Goal: Task Accomplishment & Management: Manage account settings

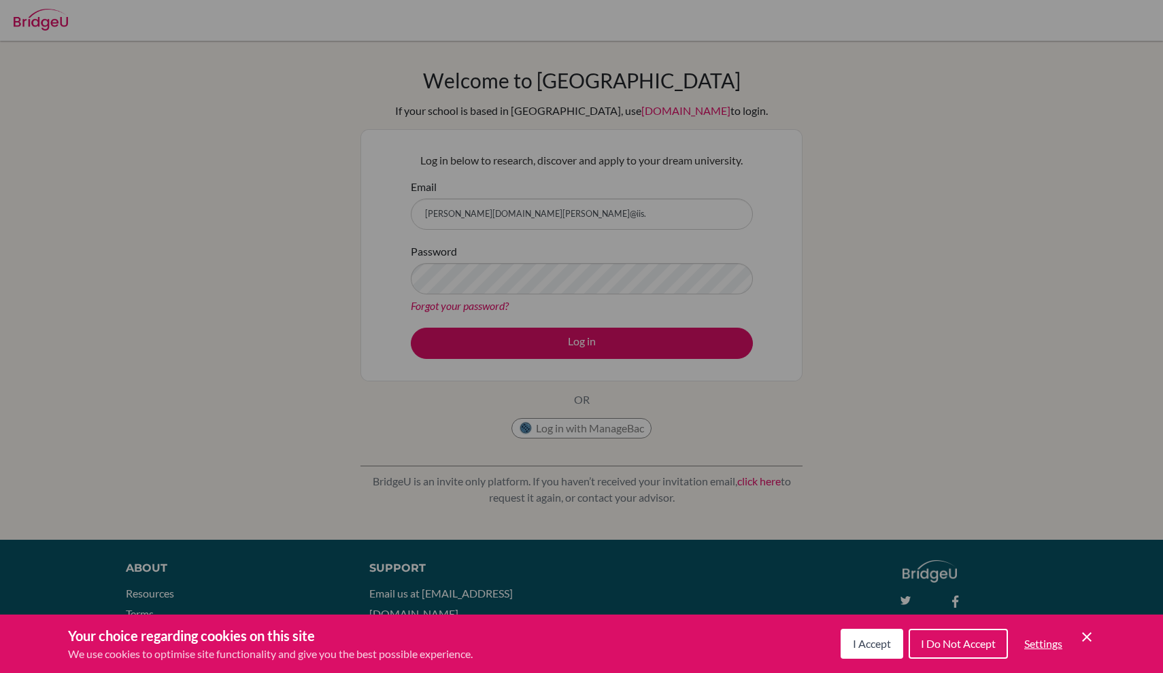
click at [506, 164] on div "Cookie Preferences" at bounding box center [581, 336] width 1163 height 673
click at [653, 441] on div "Cookie Preferences" at bounding box center [581, 336] width 1163 height 673
click at [889, 641] on span "I Accept" at bounding box center [872, 643] width 38 height 13
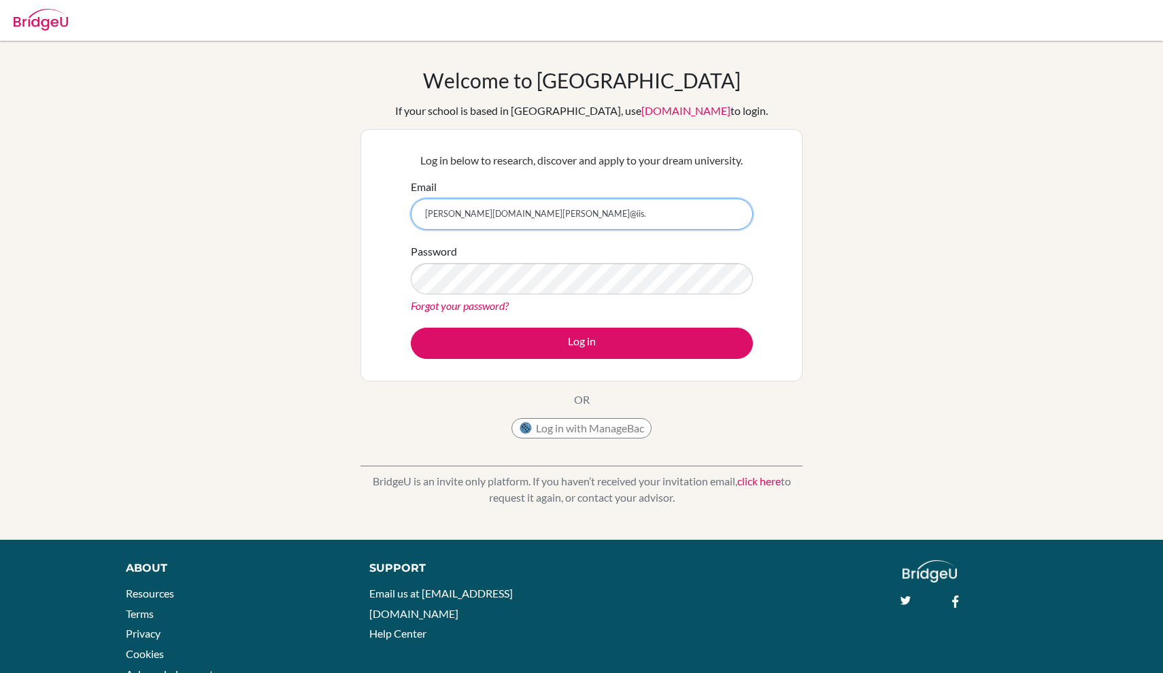
click at [627, 214] on input "samantha.wang@iis." at bounding box center [582, 214] width 342 height 31
type input "samantha.wang@iis.kh.edu.tw"
click at [604, 294] on div "Password Forgot your password?" at bounding box center [582, 278] width 342 height 71
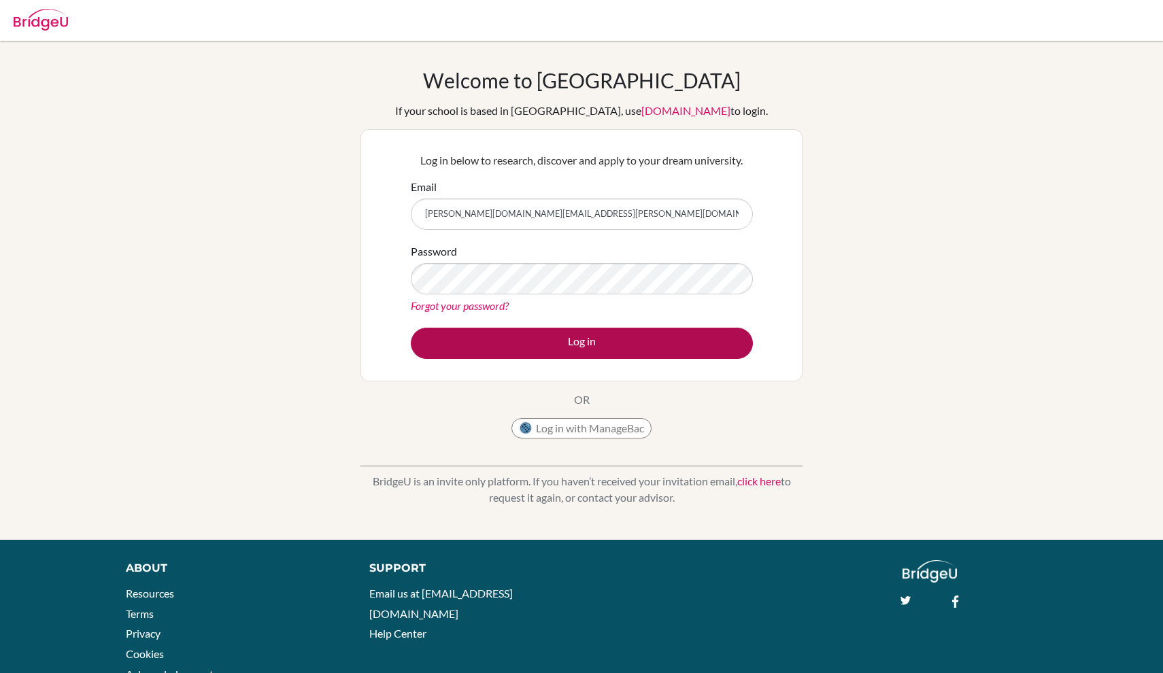
click at [616, 345] on button "Log in" at bounding box center [582, 343] width 342 height 31
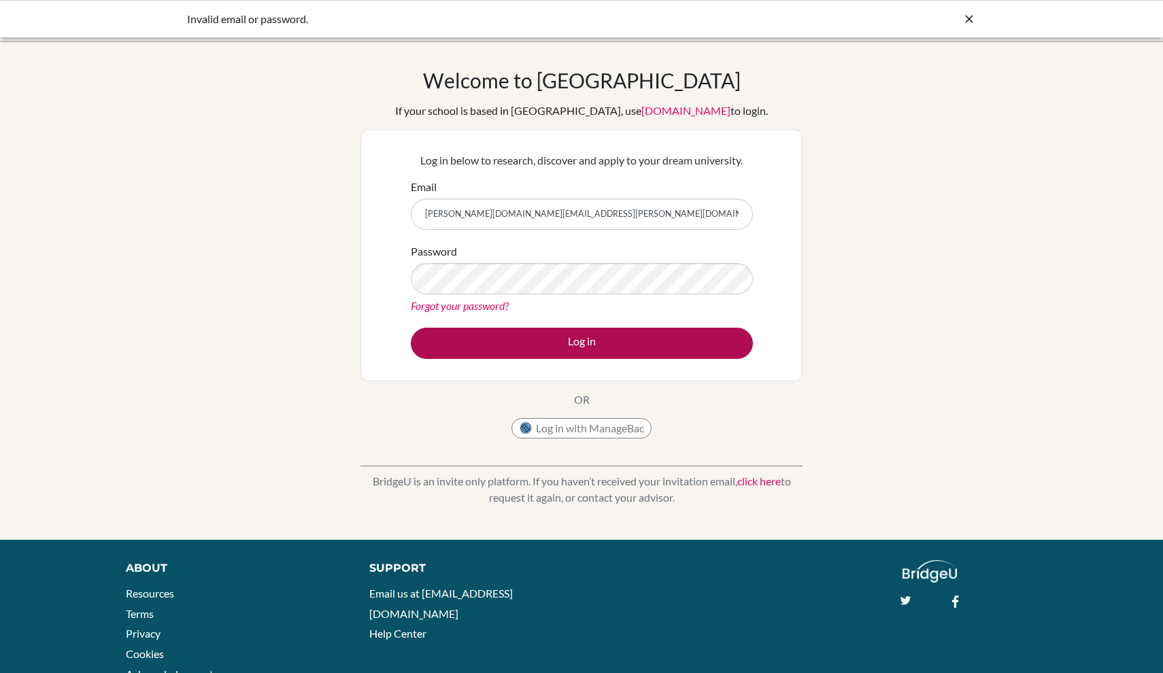
click at [541, 352] on button "Log in" at bounding box center [582, 343] width 342 height 31
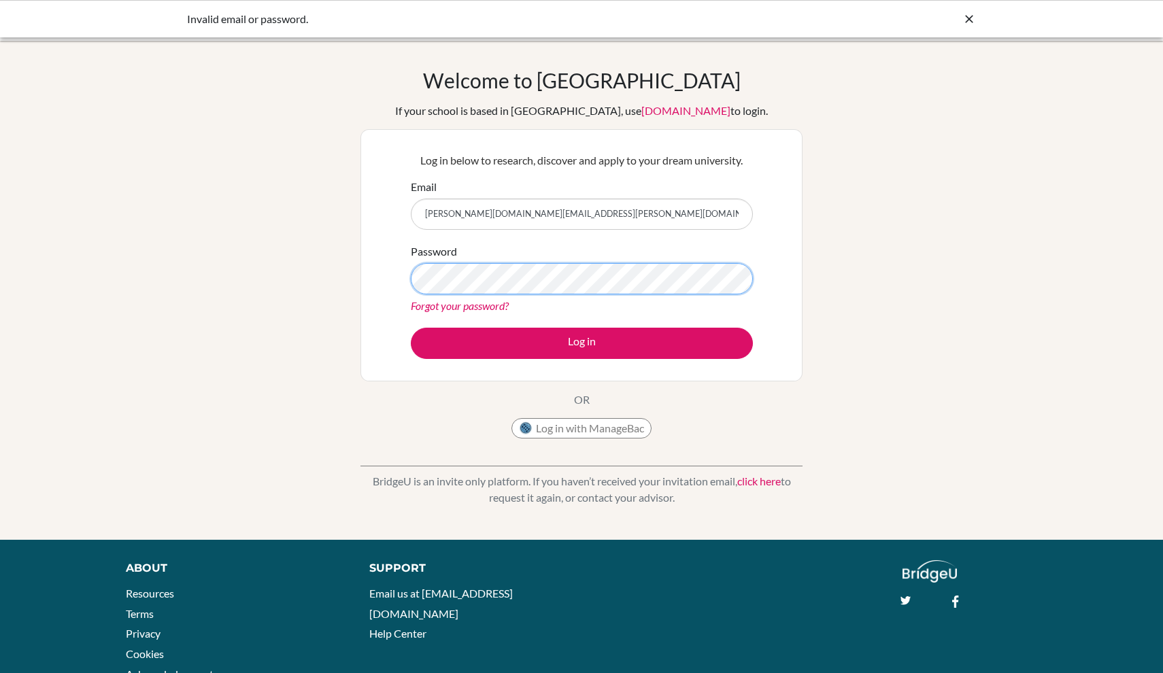
click at [581, 343] on button "Log in" at bounding box center [582, 343] width 342 height 31
drag, startPoint x: 549, startPoint y: 216, endPoint x: 335, endPoint y: 216, distance: 214.2
click at [335, 216] on div "Welcome to BridgeU If your school is based in China, use app.bridge-u.com.cn to…" at bounding box center [581, 290] width 1163 height 445
click at [441, 303] on link "Forgot your password?" at bounding box center [460, 305] width 98 height 13
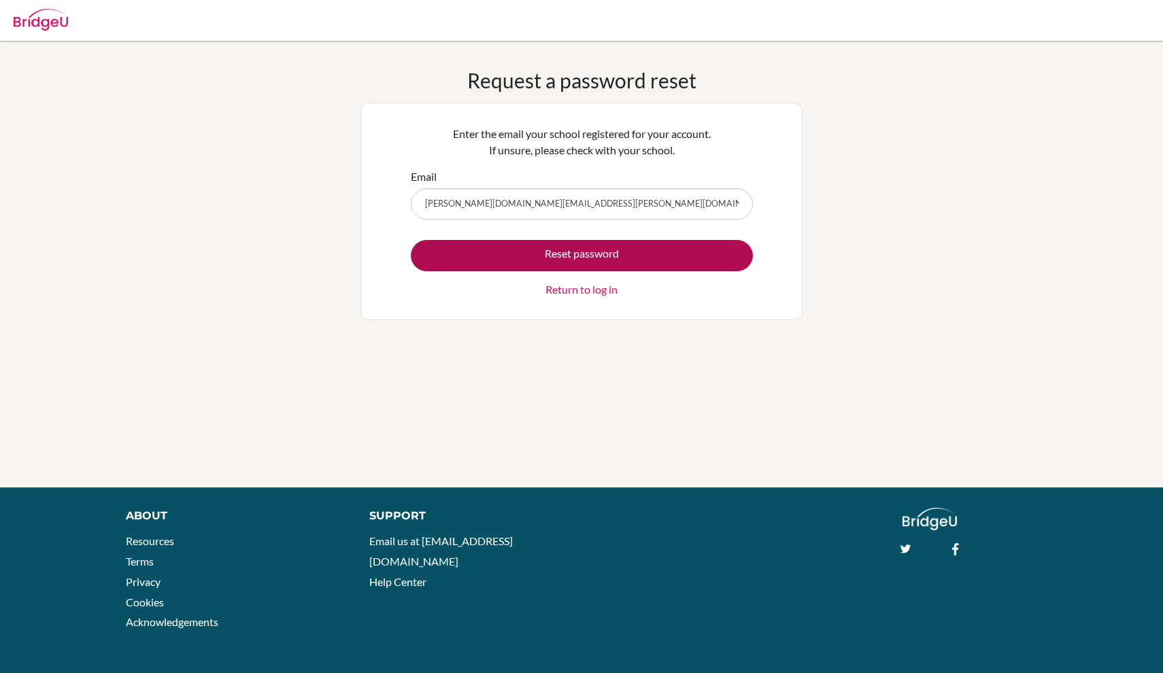
type input "[PERSON_NAME][DOMAIN_NAME][EMAIL_ADDRESS][PERSON_NAME][DOMAIN_NAME]"
click at [579, 257] on button "Reset password" at bounding box center [582, 255] width 342 height 31
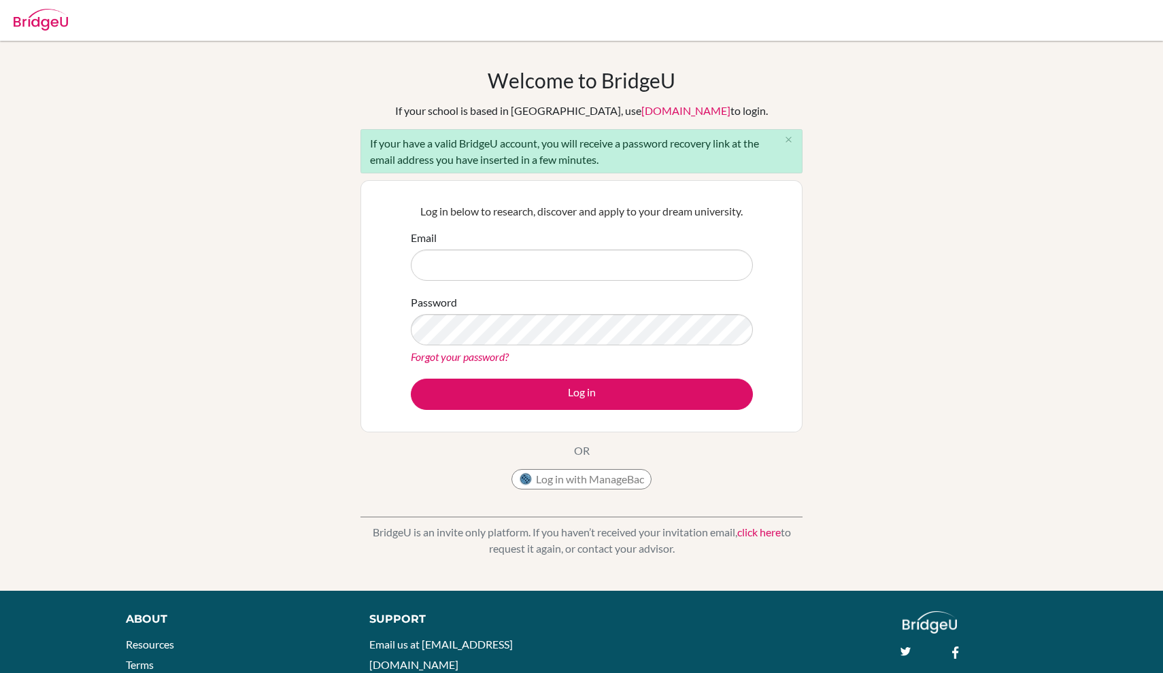
click at [579, 265] on input "Email" at bounding box center [582, 265] width 342 height 31
type input "samantha.wang@iis.kh.edu.tw"
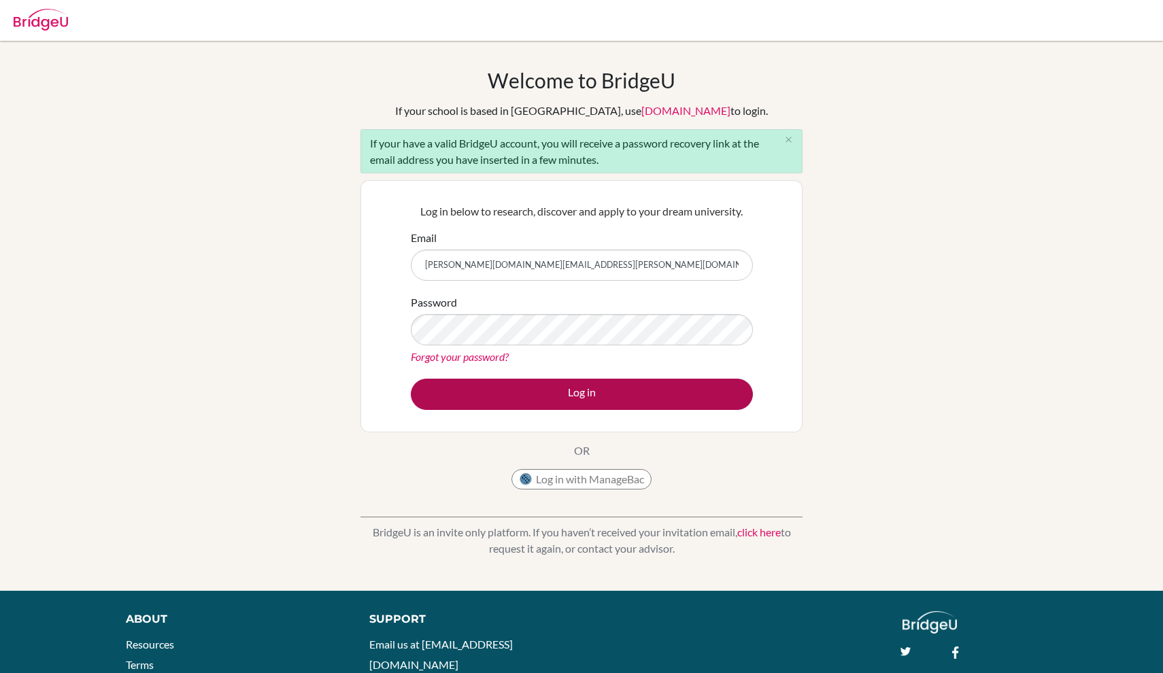
click at [577, 390] on button "Log in" at bounding box center [582, 394] width 342 height 31
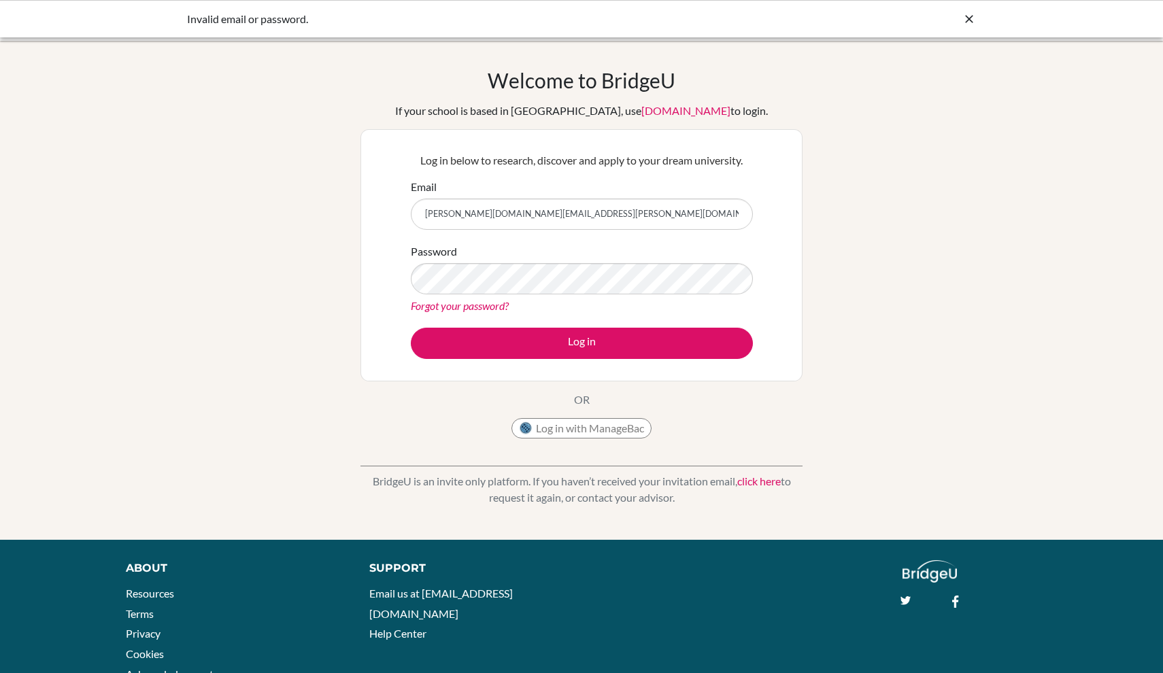
click at [428, 216] on input "[PERSON_NAME][DOMAIN_NAME][EMAIL_ADDRESS][PERSON_NAME][DOMAIN_NAME]" at bounding box center [582, 214] width 342 height 31
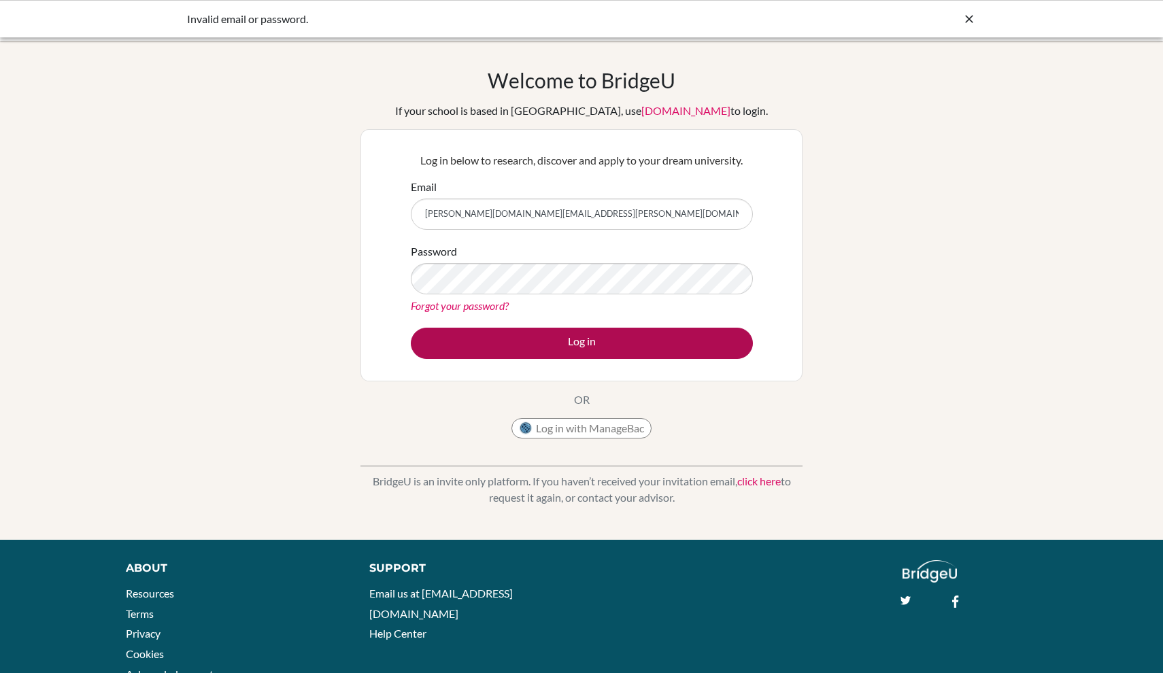
type input "Samantha.wang@iis.kh.edu.tw"
click at [568, 339] on button "Log in" at bounding box center [582, 343] width 342 height 31
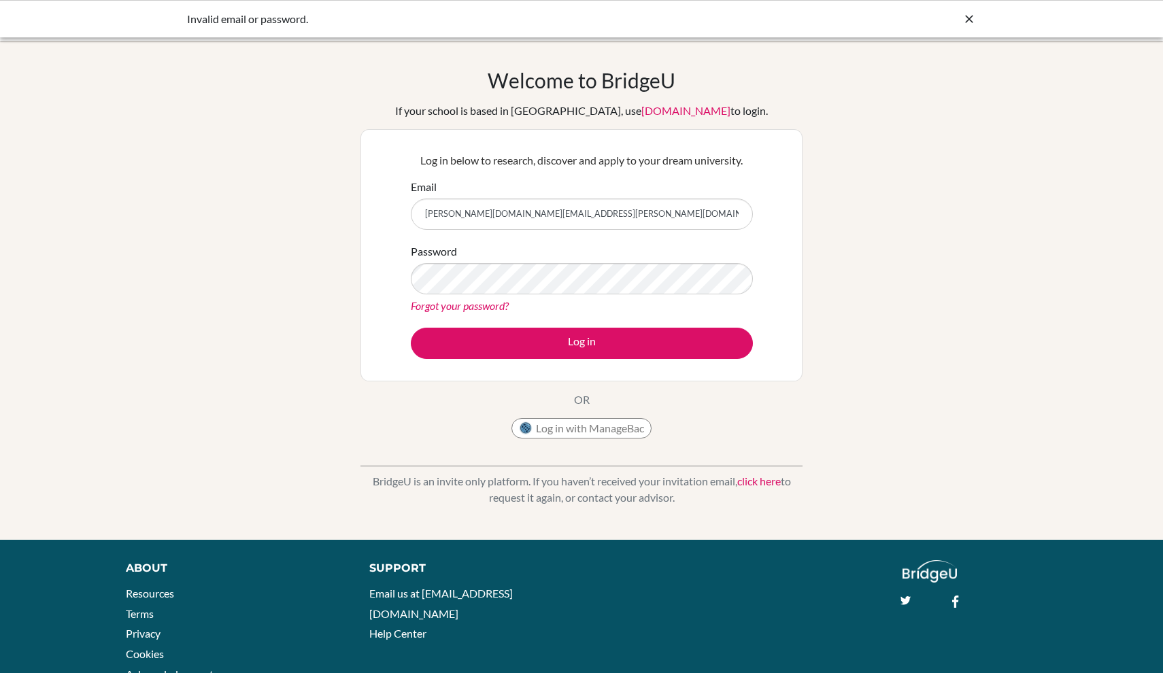
click at [568, 309] on div "Forgot your password?" at bounding box center [582, 306] width 342 height 16
click at [496, 307] on link "Forgot your password?" at bounding box center [460, 305] width 98 height 13
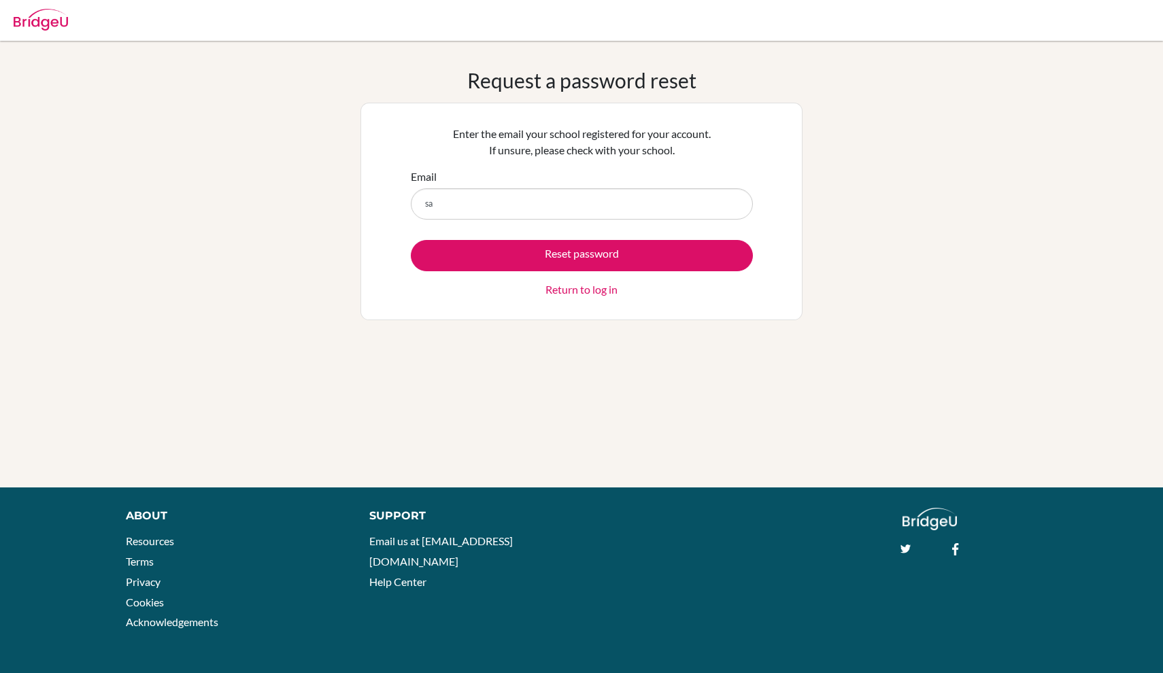
type input "s"
type input "Over the last 13 years, he has been able to “hear” visible and invisible wavele…"
drag, startPoint x: 739, startPoint y: 204, endPoint x: 427, endPoint y: 205, distance: 312.1
click at [426, 205] on input "Over the last 13 years, he has been able to “hear” visible and invisible wavele…" at bounding box center [582, 203] width 342 height 31
click at [487, 207] on input "[DOMAIN_NAME]" at bounding box center [582, 203] width 342 height 31
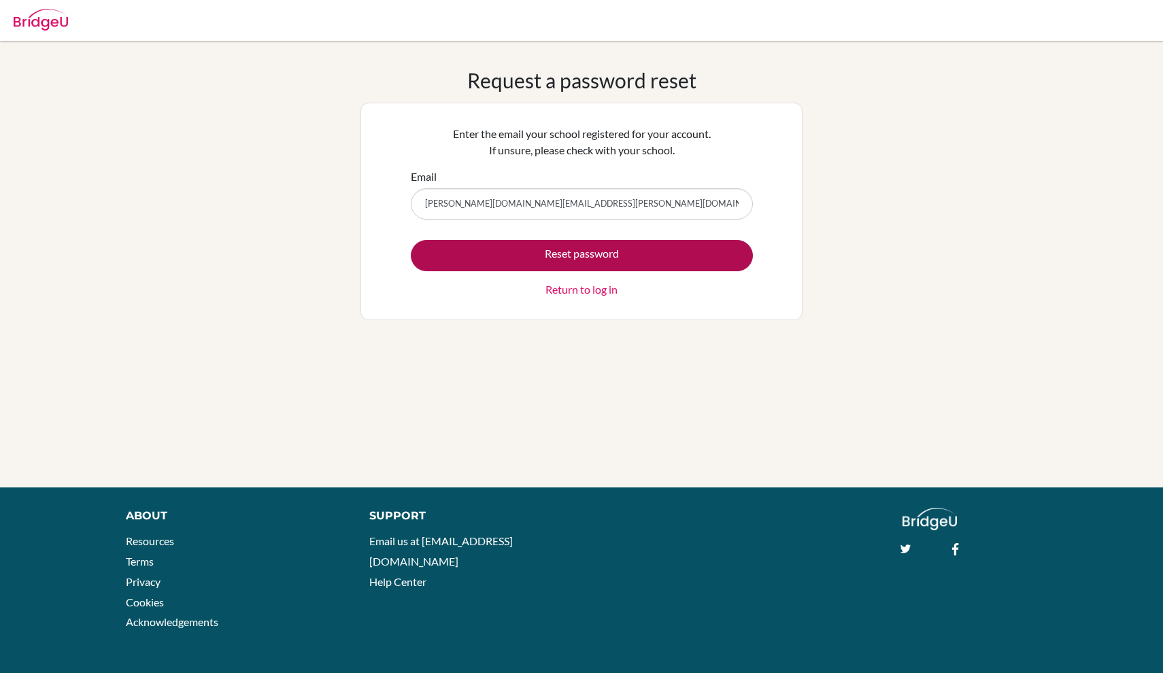
type input "[PERSON_NAME][DOMAIN_NAME][EMAIL_ADDRESS][PERSON_NAME][DOMAIN_NAME]"
click at [532, 248] on button "Reset password" at bounding box center [582, 255] width 342 height 31
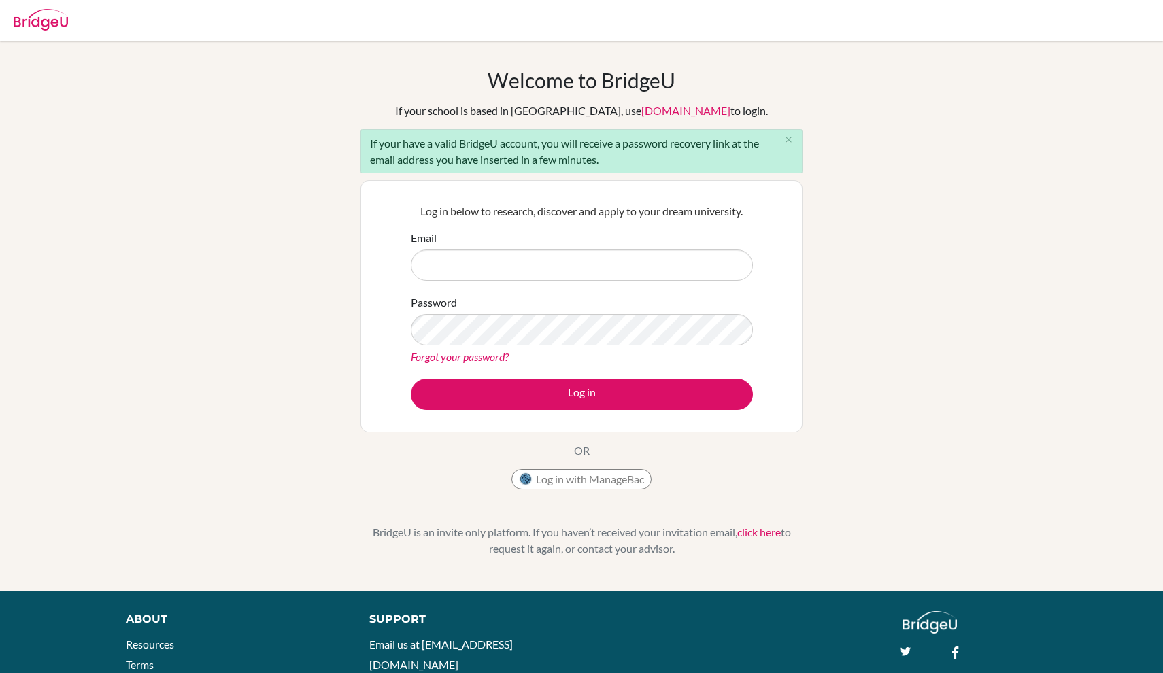
click at [523, 268] on input "Email" at bounding box center [582, 265] width 342 height 31
type input "[PERSON_NAME][DOMAIN_NAME][EMAIL_ADDRESS][PERSON_NAME][DOMAIN_NAME]"
click at [604, 483] on button "Log in with ManageBac" at bounding box center [581, 479] width 140 height 20
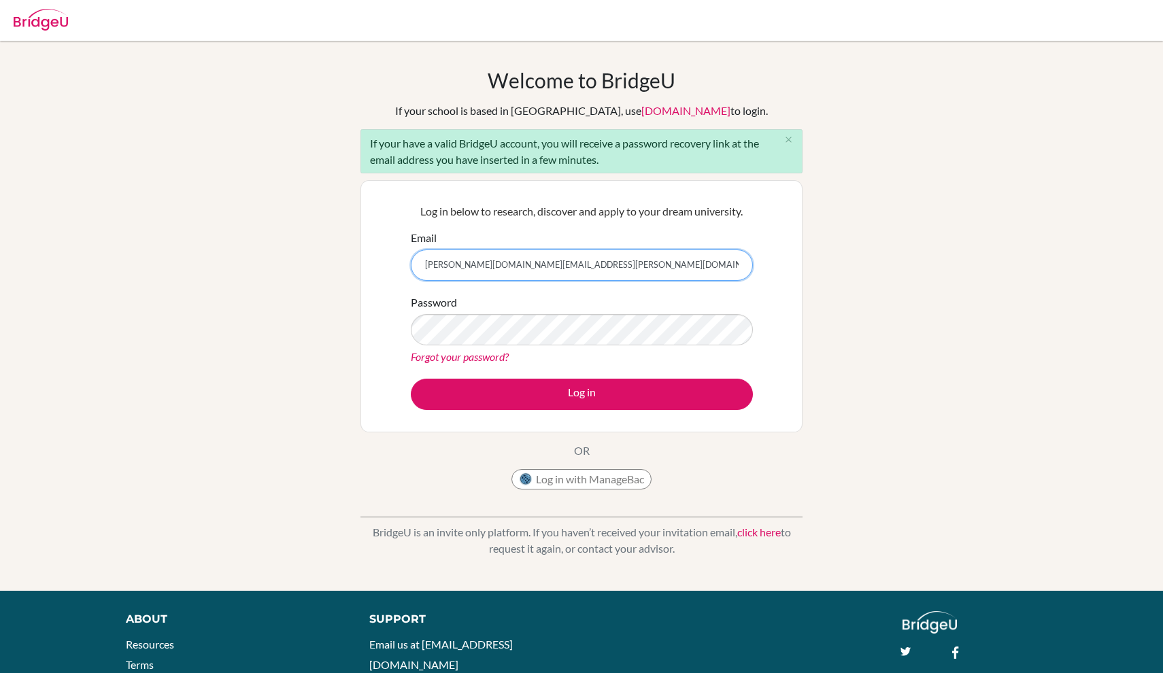
drag, startPoint x: 543, startPoint y: 260, endPoint x: 410, endPoint y: 256, distance: 132.6
click at [411, 256] on div "Email samantha.wang@iis.kh.edu.tw" at bounding box center [582, 255] width 342 height 51
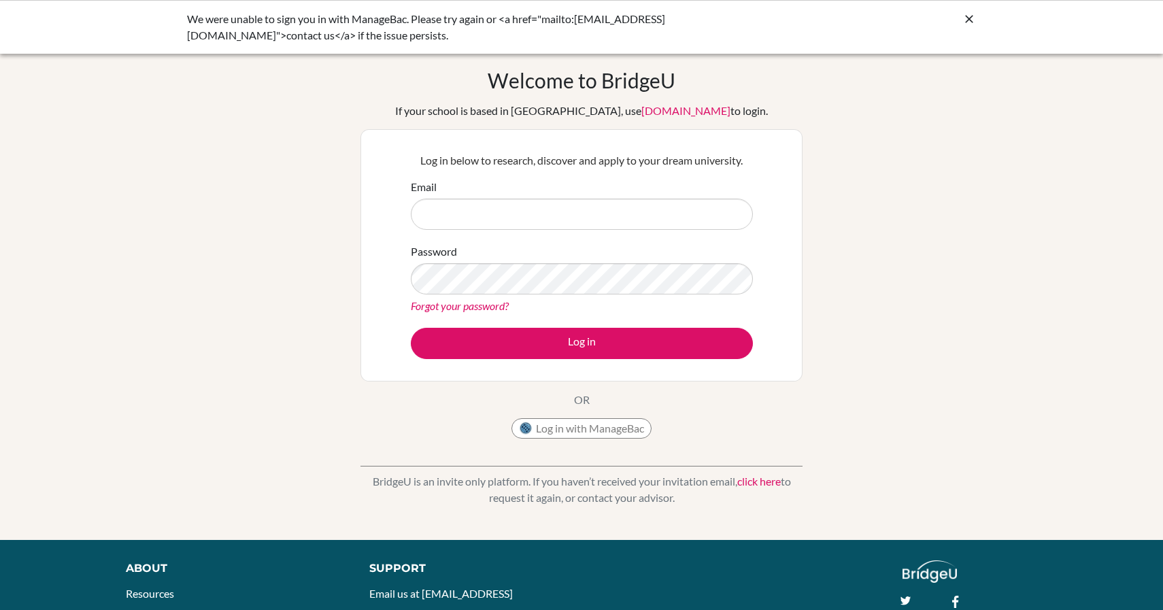
click at [573, 423] on button "Log in with ManageBac" at bounding box center [581, 428] width 140 height 20
click at [566, 423] on button "Log in with ManageBac" at bounding box center [581, 428] width 140 height 20
click at [586, 430] on button "Log in with ManageBac" at bounding box center [581, 428] width 140 height 20
click at [586, 429] on button "Log in with ManageBac" at bounding box center [581, 428] width 140 height 20
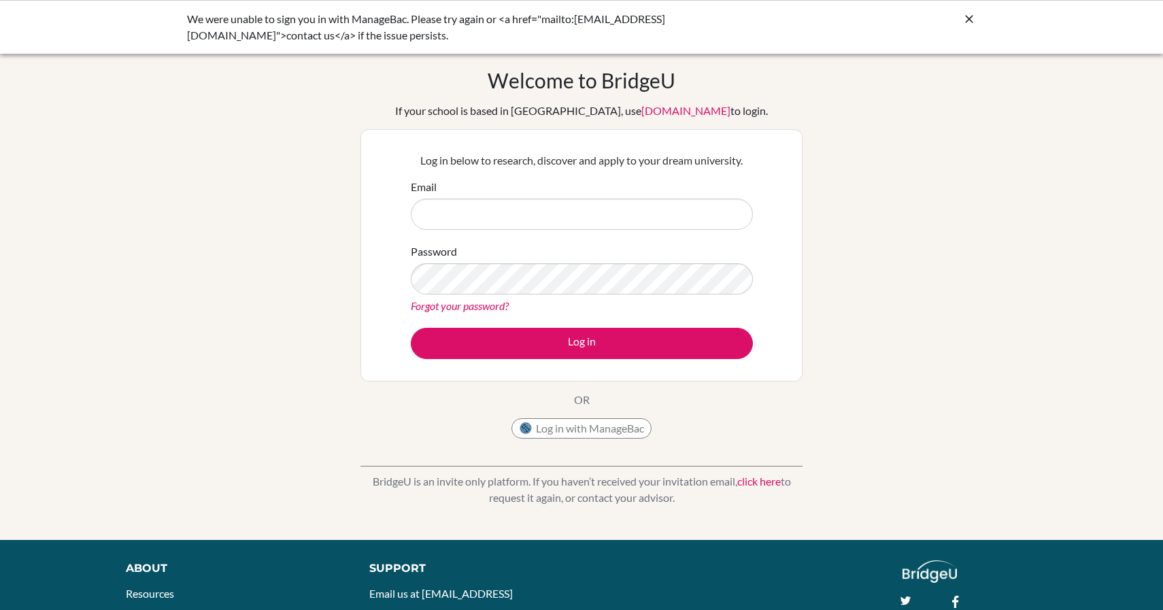
click at [586, 429] on button "Log in with ManageBac" at bounding box center [581, 428] width 140 height 20
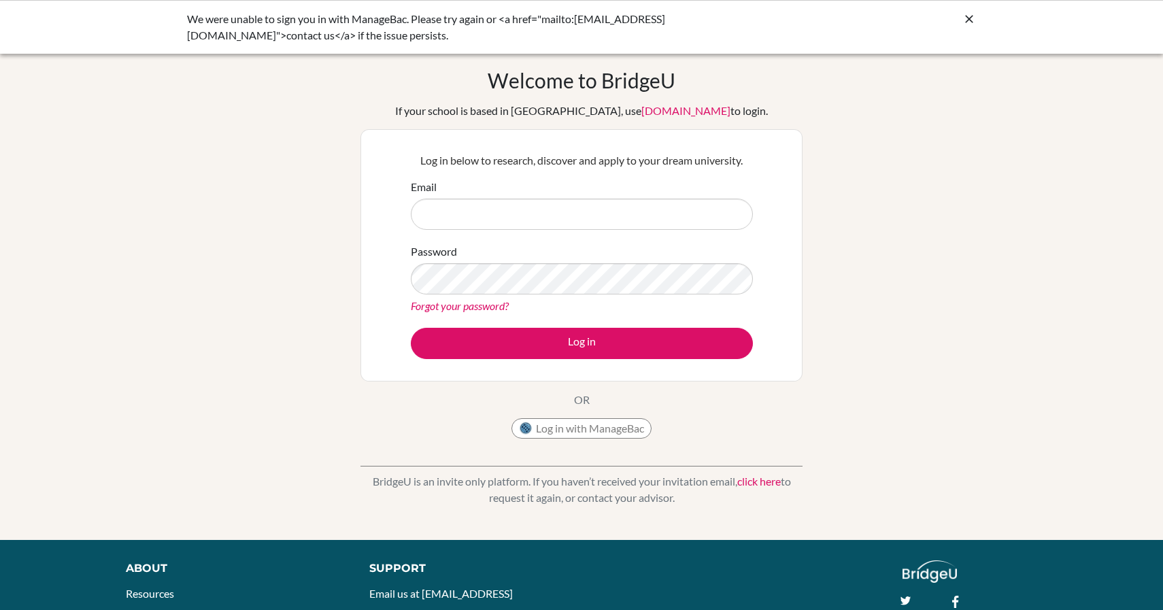
click at [586, 429] on button "Log in with ManageBac" at bounding box center [581, 428] width 140 height 20
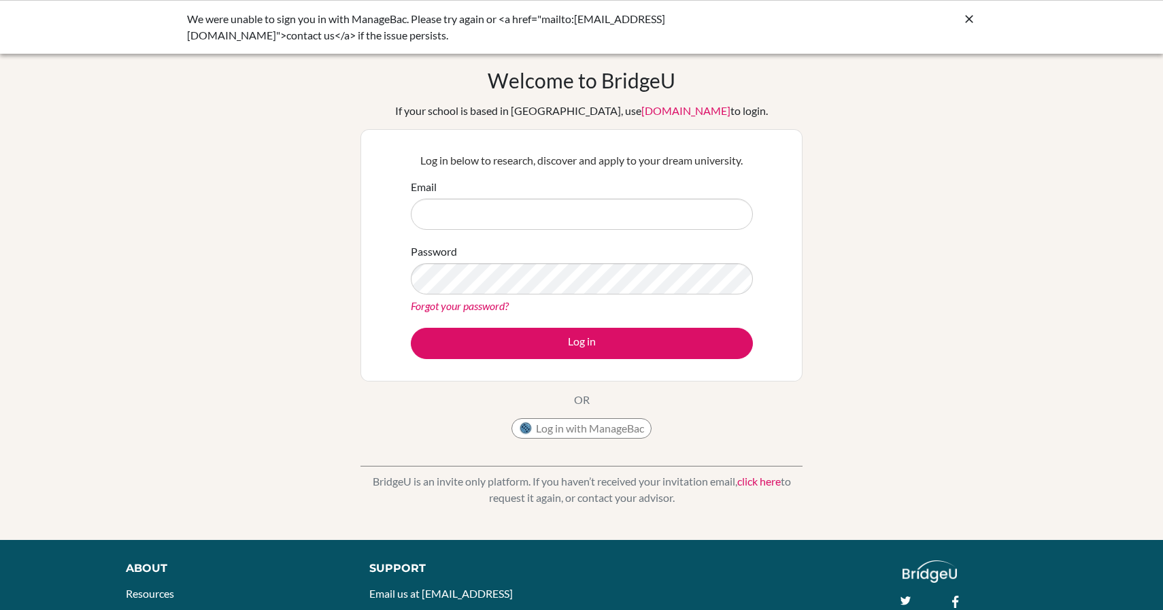
click at [586, 429] on button "Log in with ManageBac" at bounding box center [581, 428] width 140 height 20
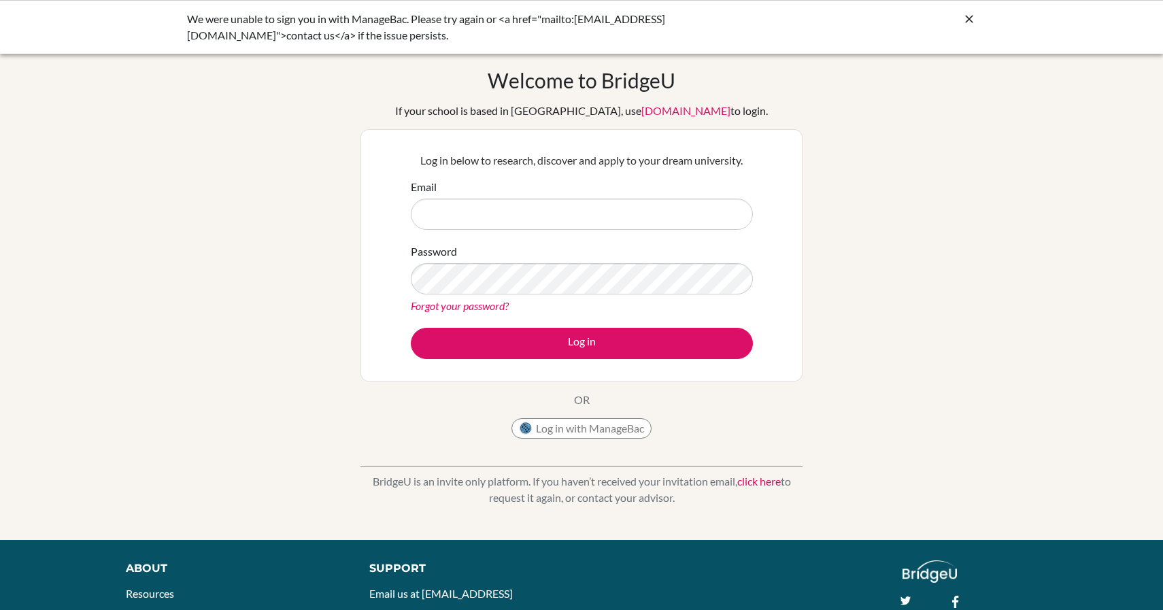
click at [586, 429] on button "Log in with ManageBac" at bounding box center [581, 428] width 140 height 20
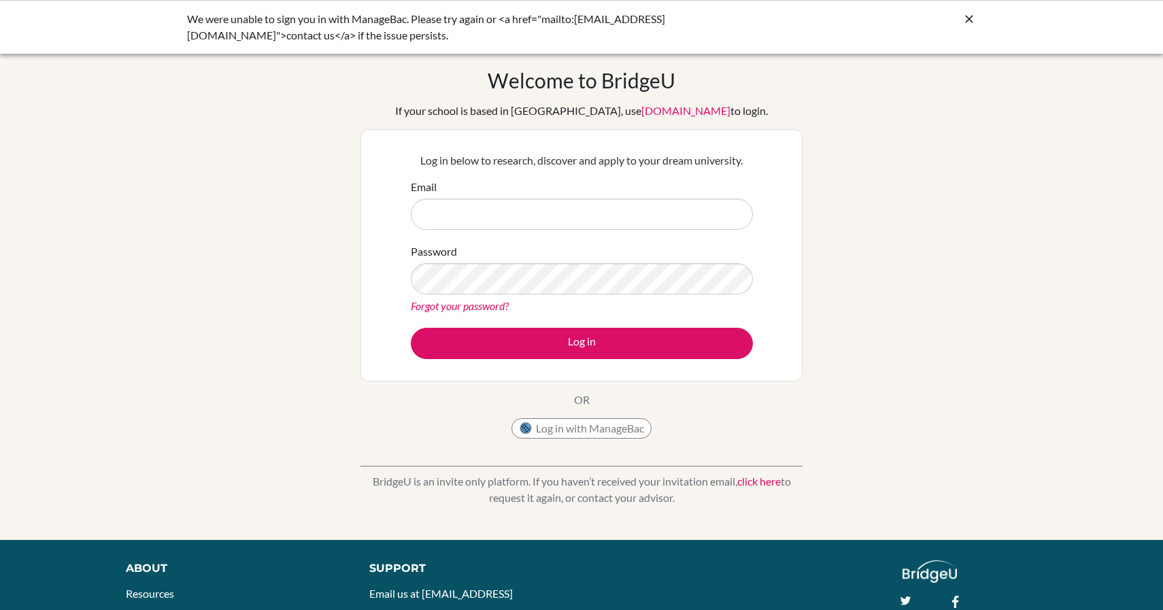
click at [586, 429] on button "Log in with ManageBac" at bounding box center [581, 428] width 140 height 20
type input "[PERSON_NAME][DOMAIN_NAME][EMAIL_ADDRESS][PERSON_NAME][DOMAIN_NAME]"
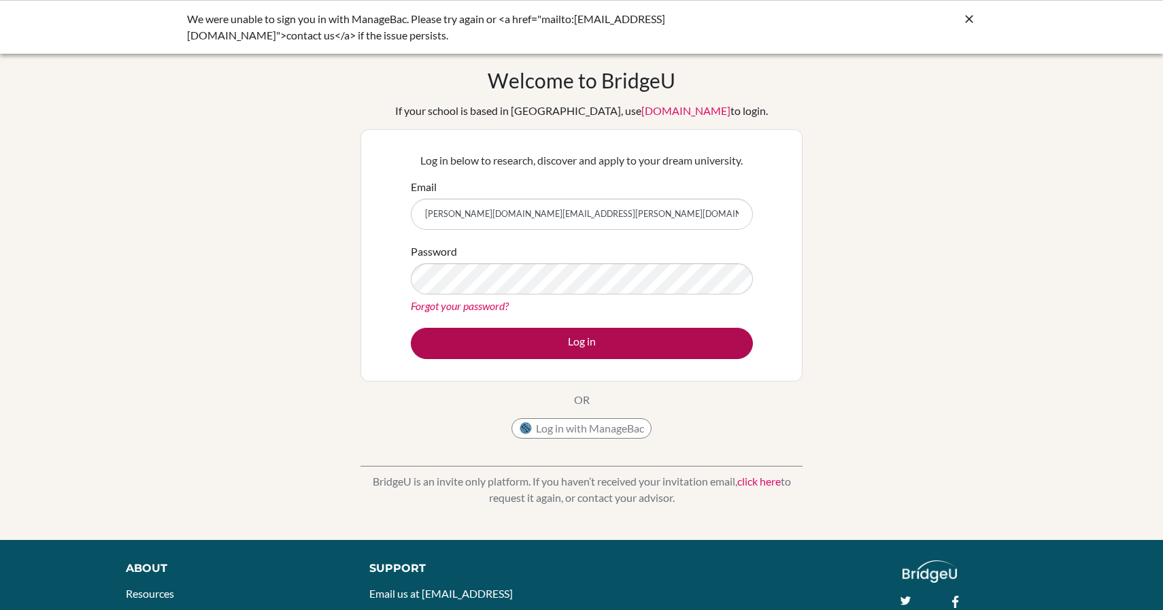
click at [594, 341] on button "Log in" at bounding box center [582, 343] width 342 height 31
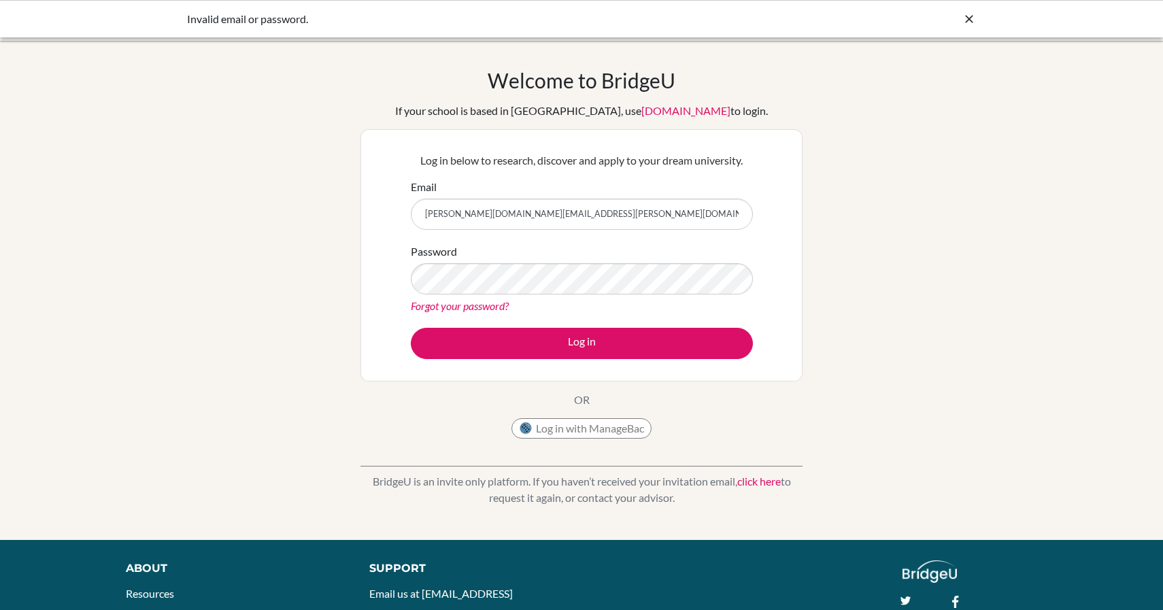
click at [602, 430] on button "Log in with ManageBac" at bounding box center [581, 428] width 140 height 20
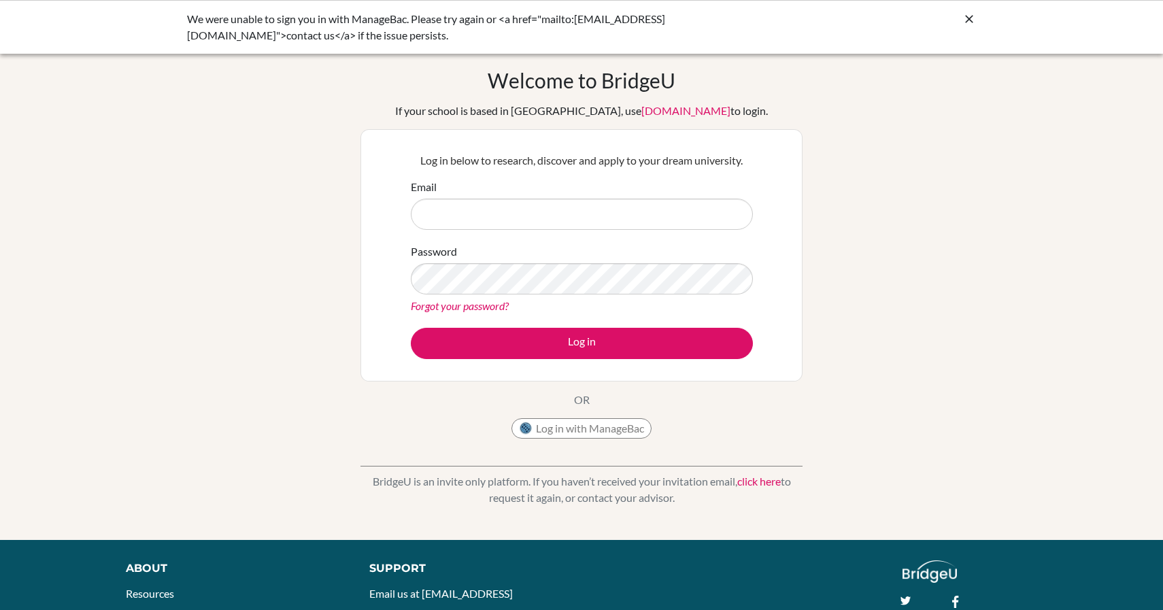
drag, startPoint x: 0, startPoint y: 0, endPoint x: 602, endPoint y: 430, distance: 740.4
click at [602, 430] on button "Log in with ManageBac" at bounding box center [581, 428] width 140 height 20
click at [593, 427] on button "Log in with ManageBac" at bounding box center [581, 428] width 140 height 20
click at [593, 428] on button "Log in with ManageBac" at bounding box center [581, 428] width 140 height 20
click at [592, 427] on button "Log in with ManageBac" at bounding box center [581, 428] width 140 height 20
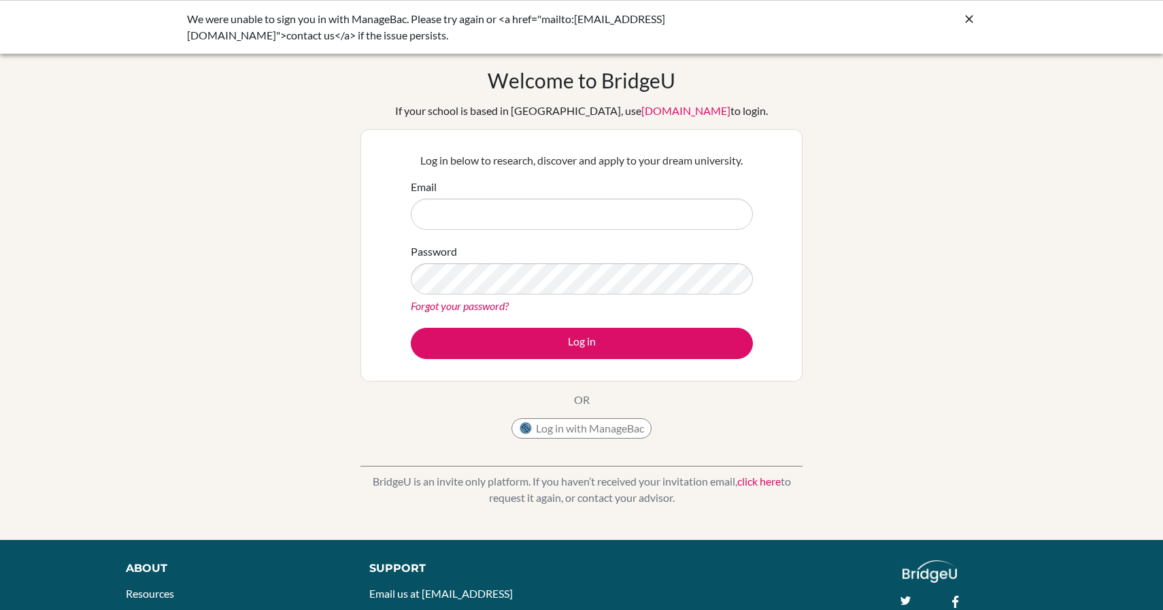
click at [592, 427] on button "Log in with ManageBac" at bounding box center [581, 428] width 140 height 20
click at [592, 426] on button "Log in with ManageBac" at bounding box center [581, 428] width 140 height 20
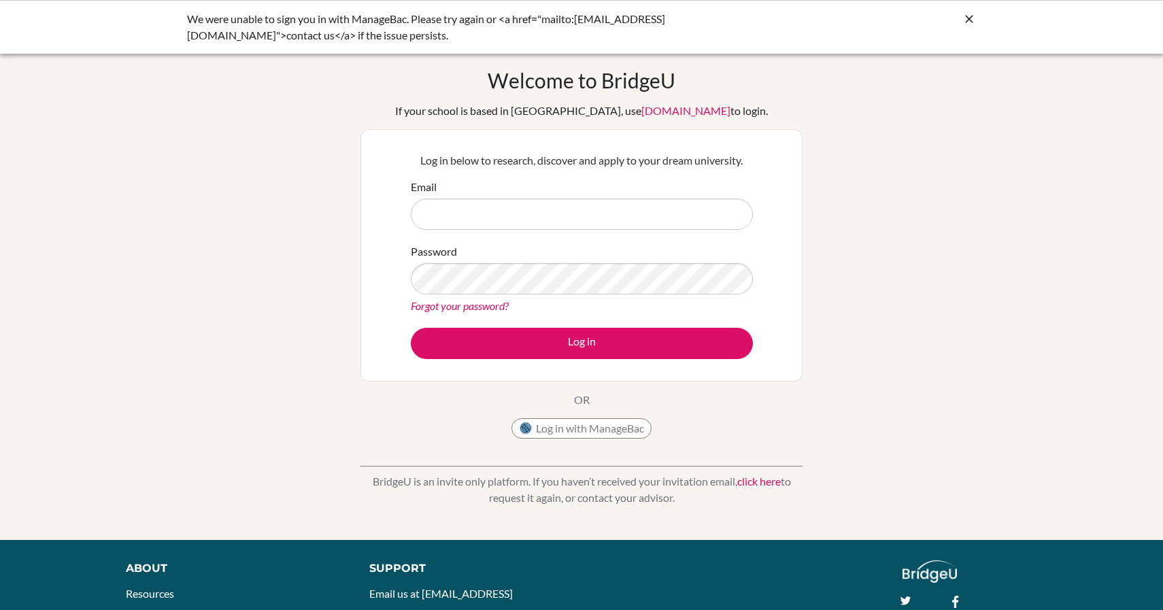
click at [592, 425] on button "Log in with ManageBac" at bounding box center [581, 428] width 140 height 20
type input "[PERSON_NAME][DOMAIN_NAME][EMAIL_ADDRESS][PERSON_NAME][DOMAIN_NAME]"
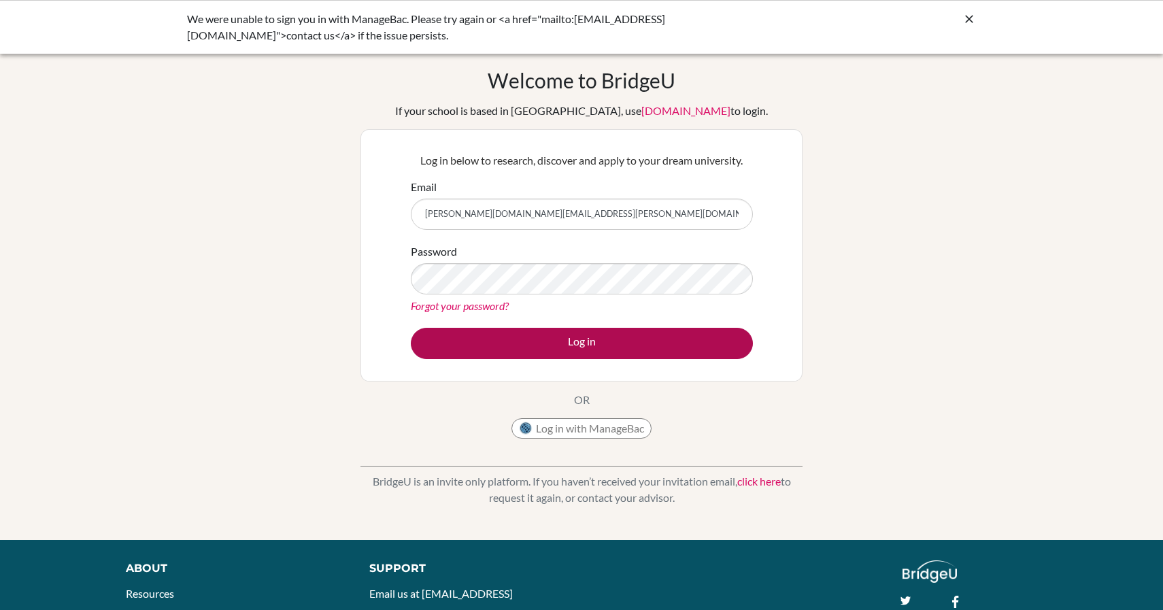
click at [584, 352] on button "Log in" at bounding box center [582, 343] width 342 height 31
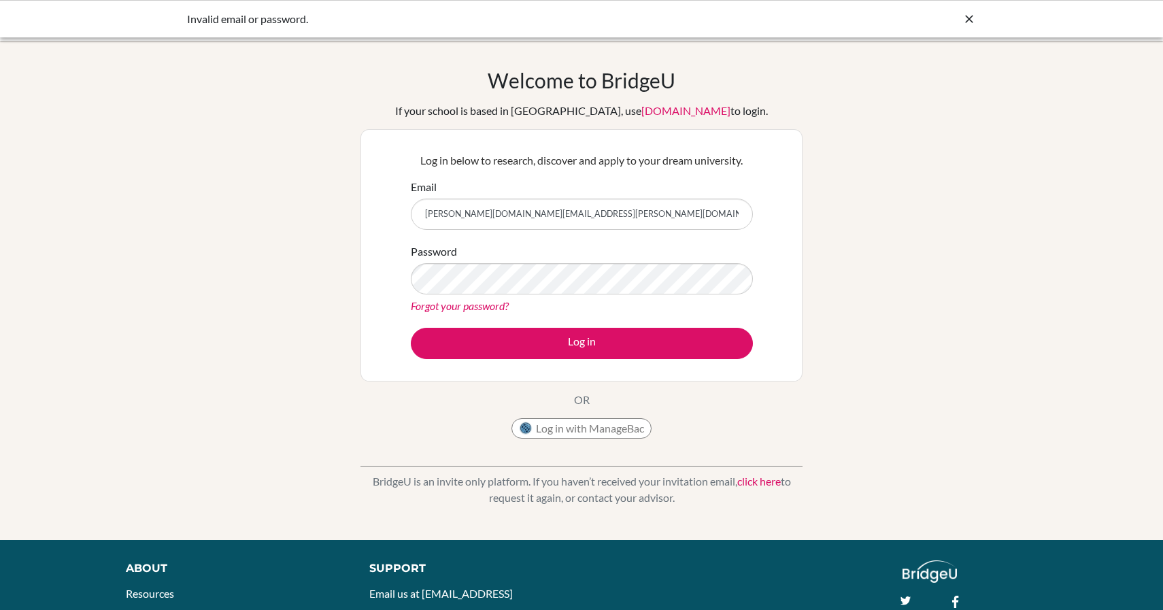
click at [606, 426] on button "Log in with ManageBac" at bounding box center [581, 428] width 140 height 20
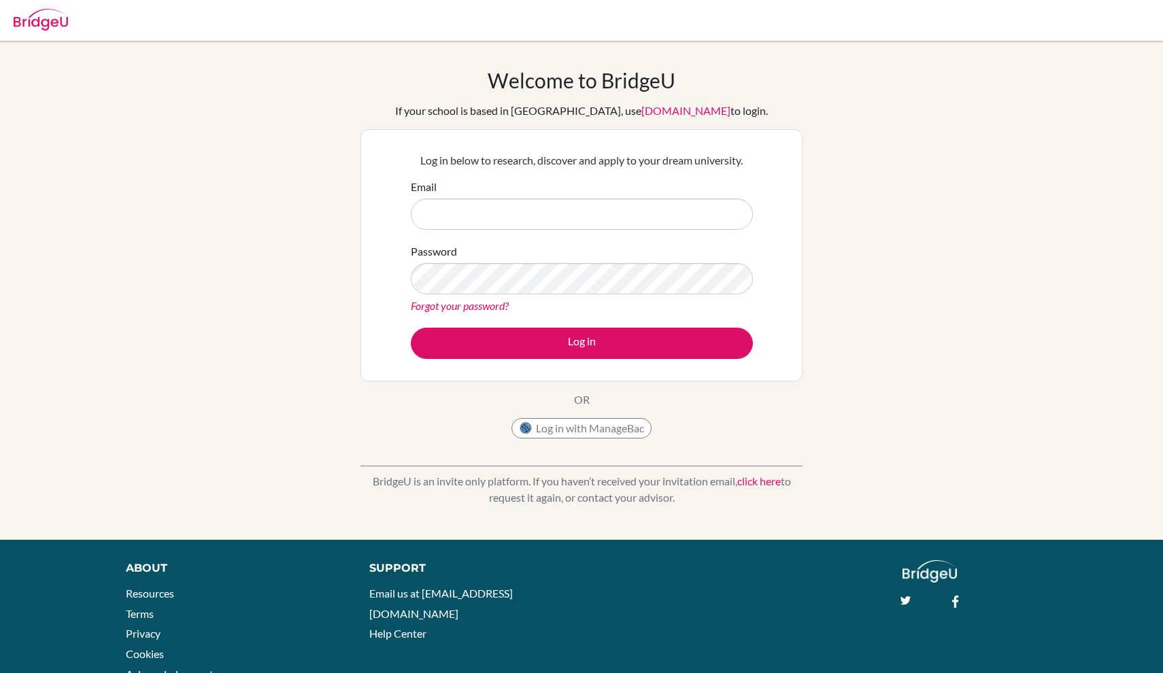
click at [605, 428] on button "Log in with ManageBac" at bounding box center [581, 428] width 140 height 20
click at [602, 428] on button "Log in with ManageBac" at bounding box center [581, 428] width 140 height 20
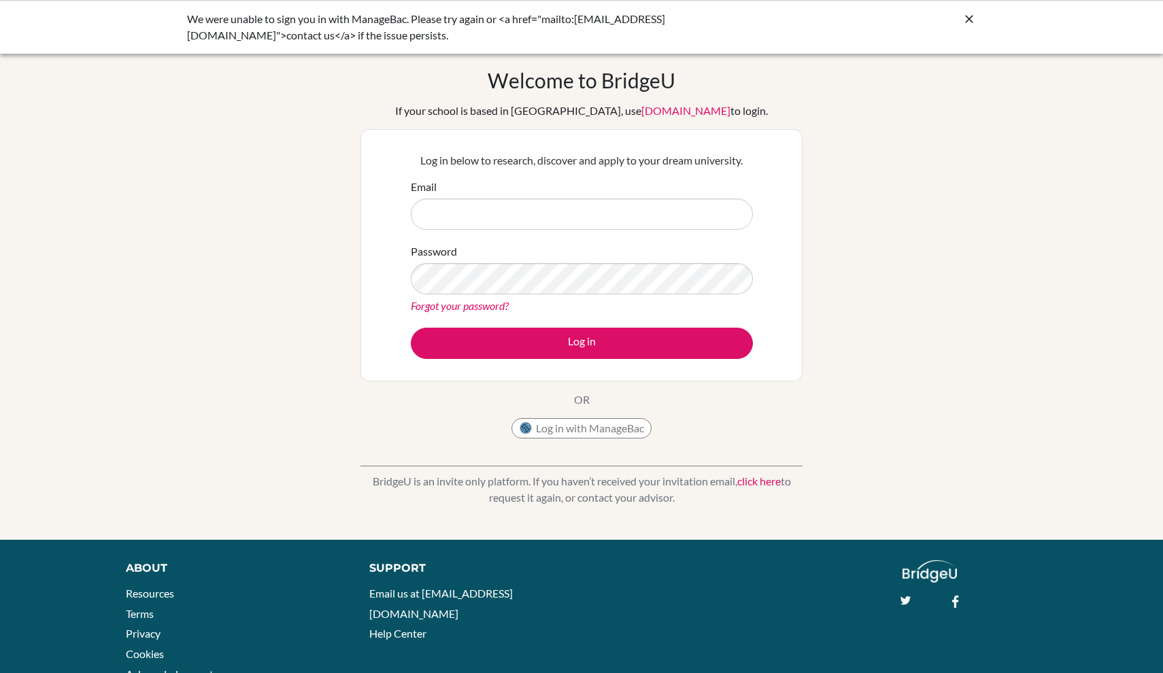
click at [770, 282] on div "Log in below to research, discover and apply to your dream university. Email Pa…" at bounding box center [581, 255] width 442 height 252
